Goal: Transaction & Acquisition: Purchase product/service

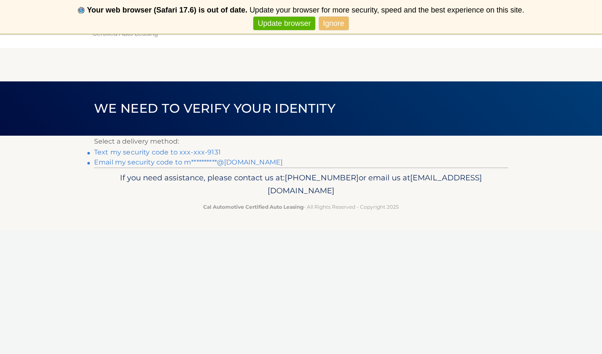
click at [336, 24] on link "Ignore" at bounding box center [334, 24] width 30 height 14
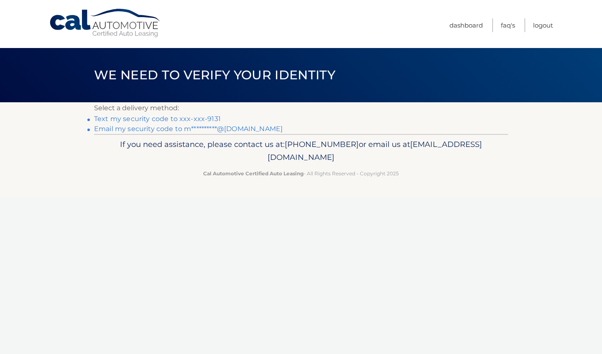
click at [179, 120] on link "Text my security code to xxx-xxx-9131" at bounding box center [157, 119] width 127 height 8
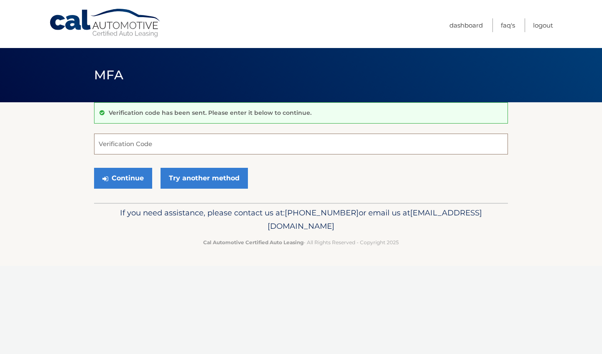
click at [163, 143] on input "Verification Code" at bounding box center [301, 144] width 414 height 21
type input "358010"
click at [120, 178] on button "Continue" at bounding box center [123, 178] width 58 height 21
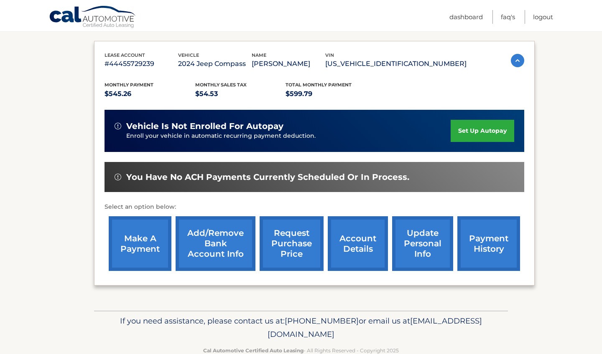
scroll to position [132, 0]
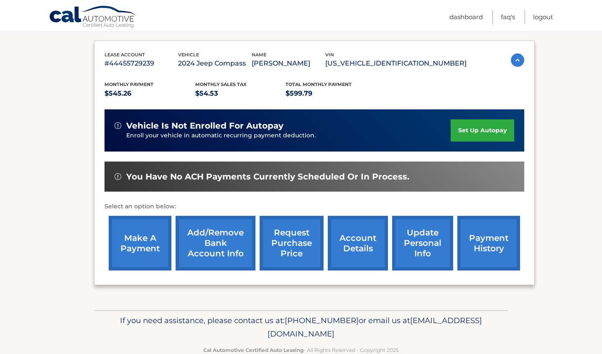
click at [144, 238] on link "make a payment" at bounding box center [140, 243] width 63 height 55
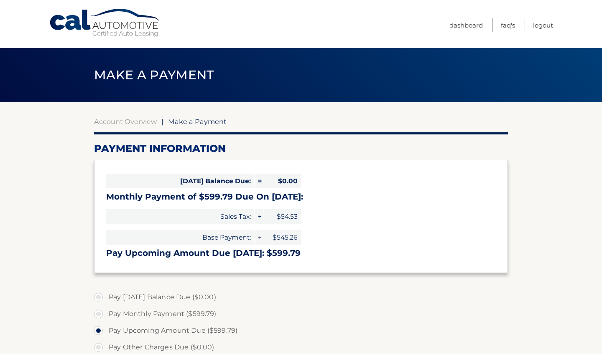
select select "MDMwODA0ODEtNmVhMS00ZjA0LWE3YTgtNGZjM2FkOTYyNWNi"
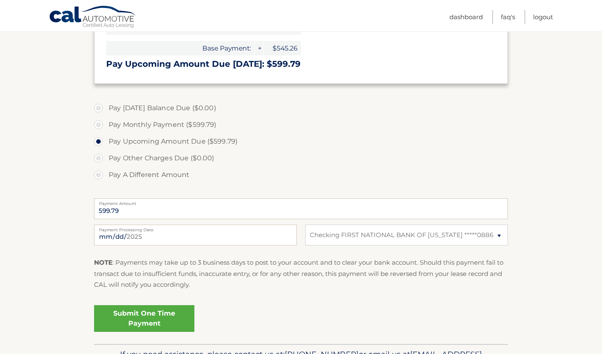
scroll to position [191, 0]
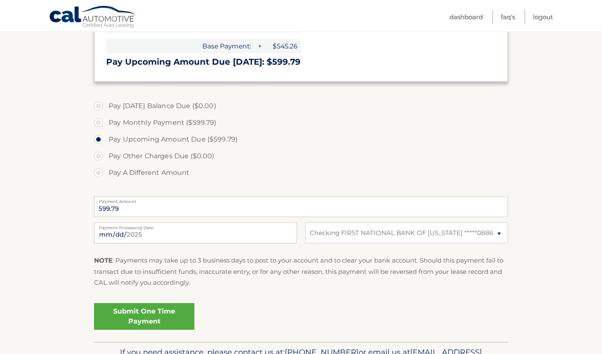
click at [144, 313] on link "Submit One Time Payment" at bounding box center [144, 316] width 100 height 27
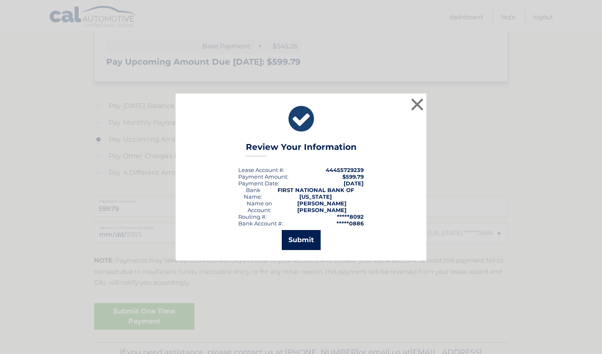
click at [302, 235] on button "Submit" at bounding box center [301, 240] width 39 height 20
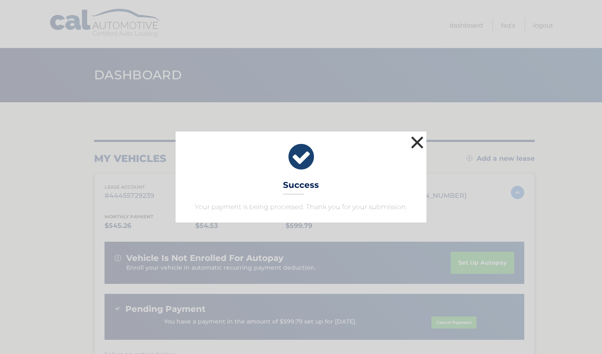
click at [416, 136] on button "×" at bounding box center [417, 142] width 17 height 17
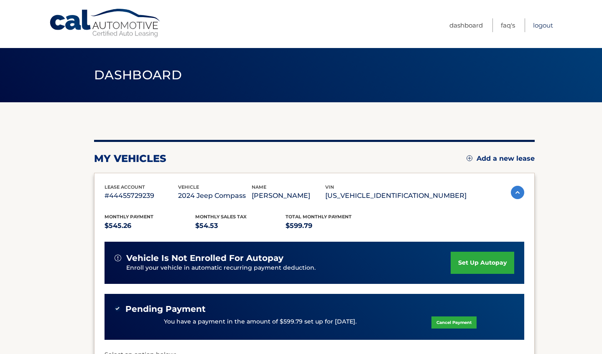
click at [545, 25] on link "Logout" at bounding box center [543, 25] width 20 height 14
